Goal: Task Accomplishment & Management: Manage account settings

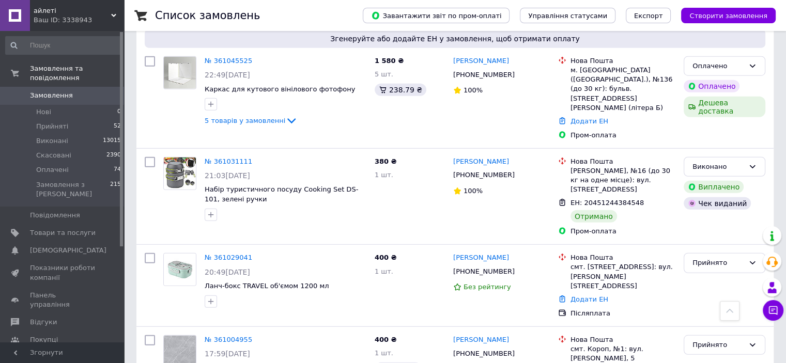
scroll to position [2740, 0]
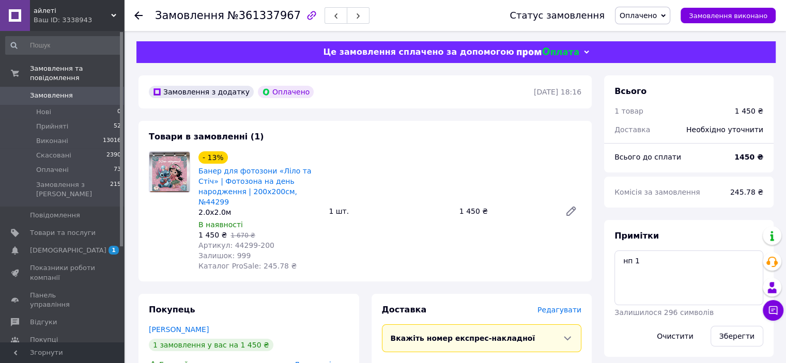
click at [90, 91] on span "Замовлення" at bounding box center [63, 95] width 66 height 9
